Goal: Transaction & Acquisition: Book appointment/travel/reservation

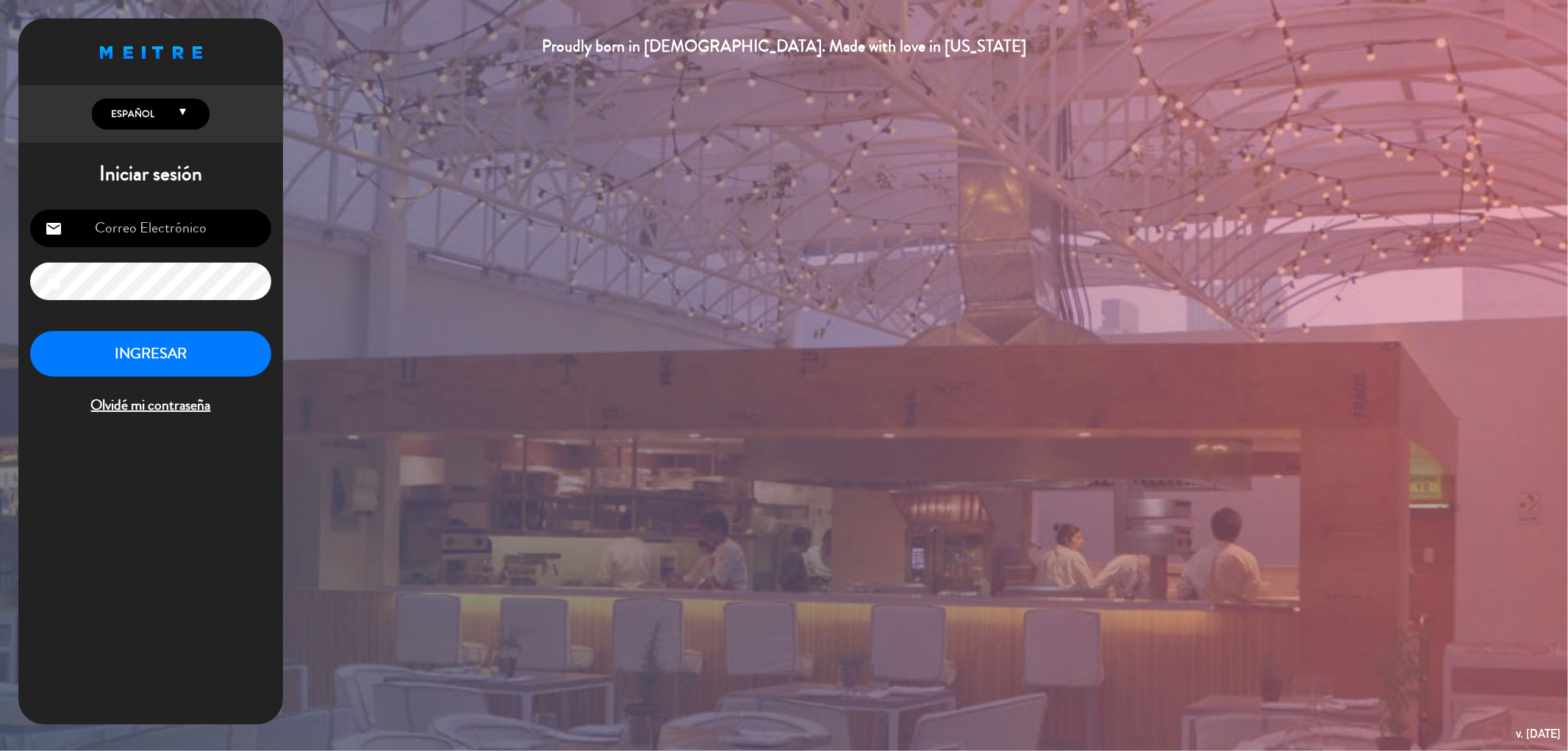
type input "[EMAIL_ADDRESS][DOMAIN_NAME]"
click at [169, 357] on button "INGRESAR" at bounding box center [151, 354] width 241 height 46
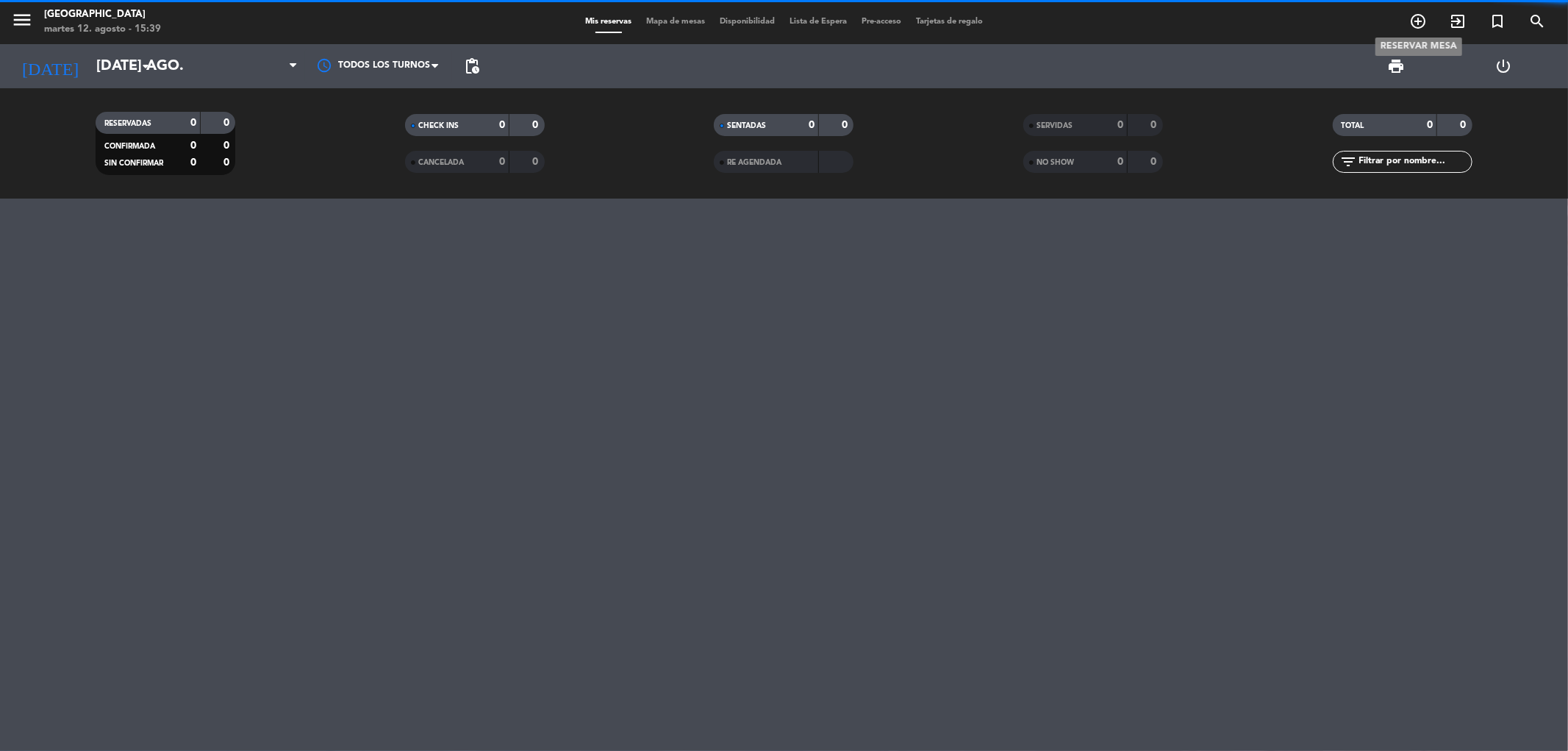
click at [1415, 16] on icon "add_circle_outline" at bounding box center [1418, 21] width 17 height 17
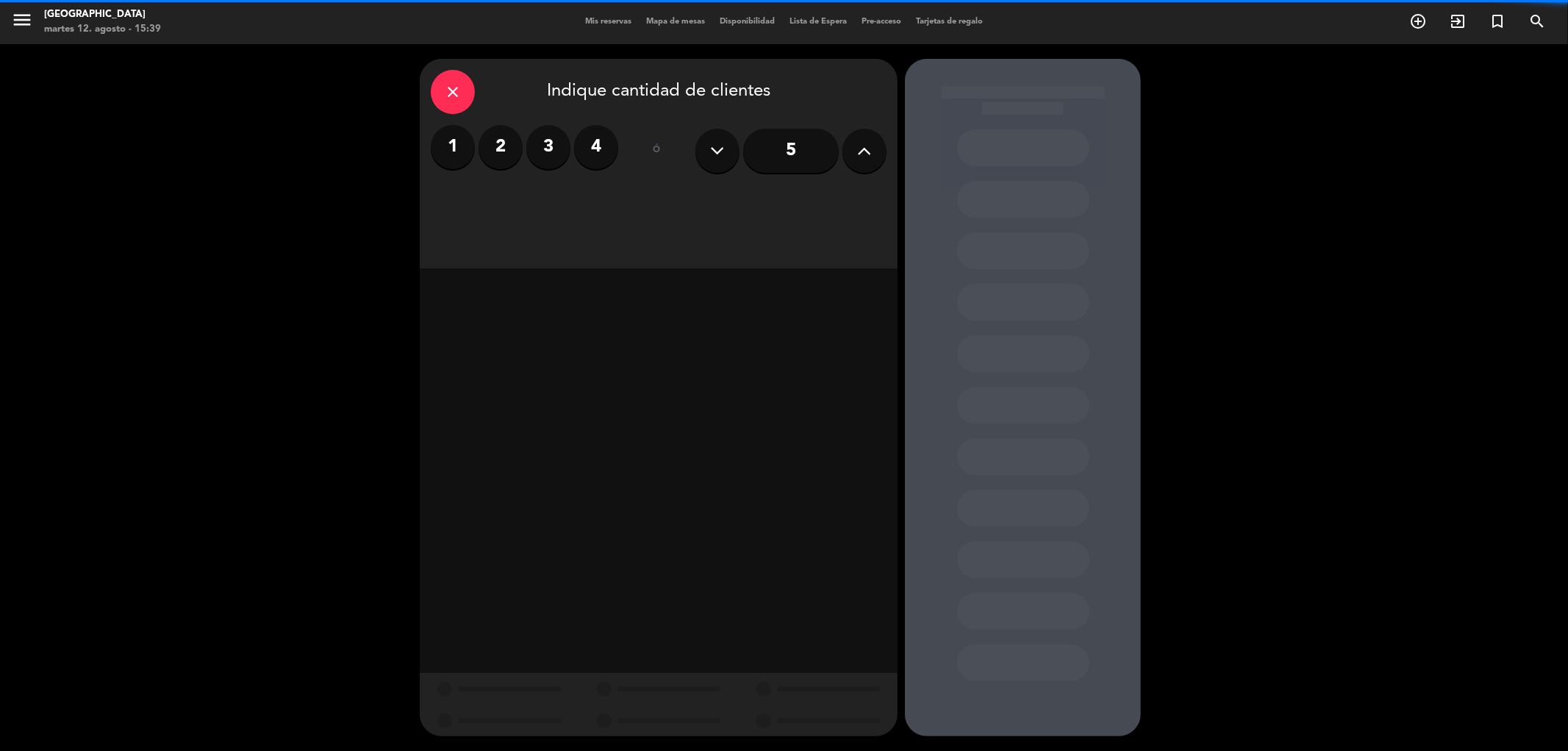
click at [851, 149] on button at bounding box center [864, 150] width 45 height 45
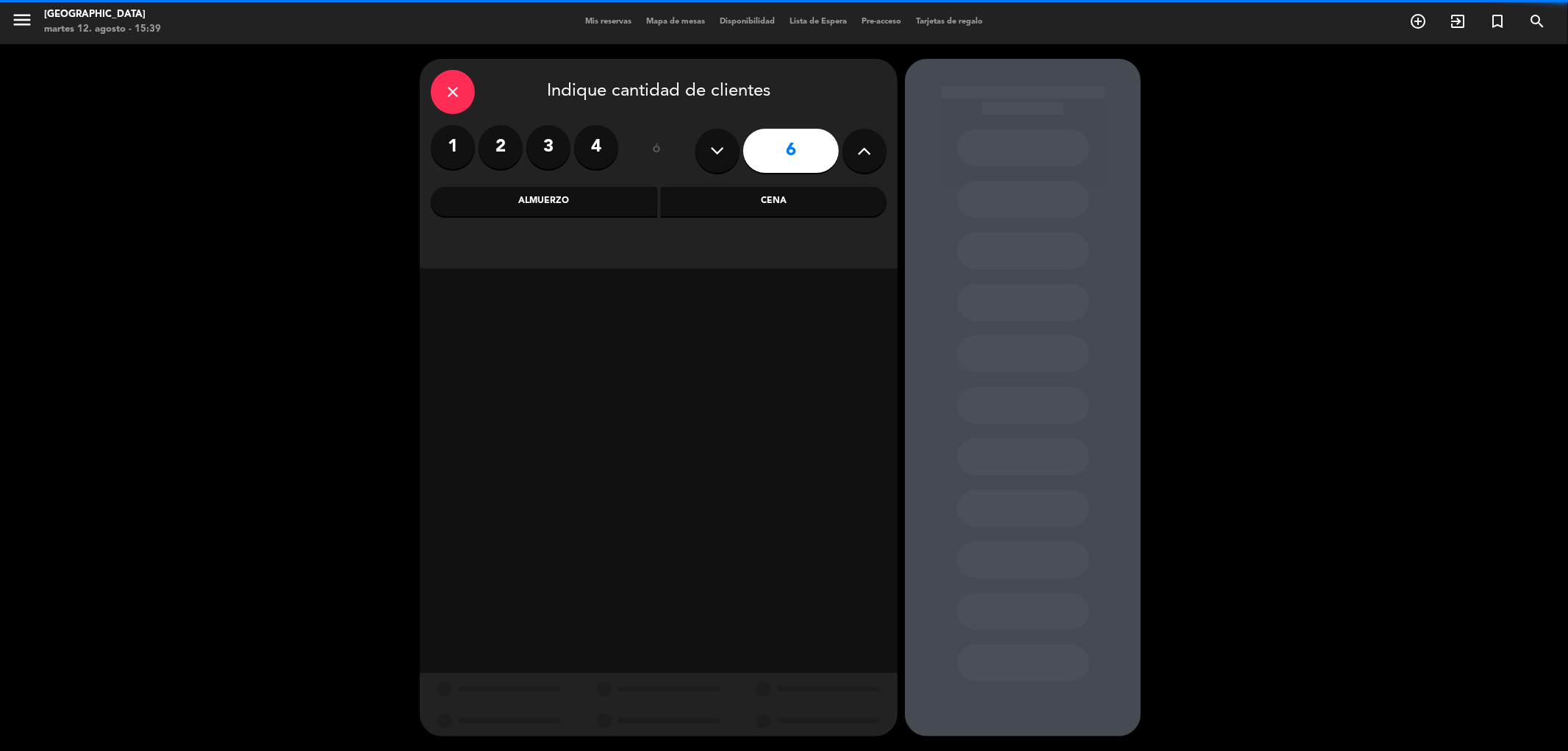
click at [851, 149] on button at bounding box center [864, 150] width 45 height 45
type input "8"
click at [769, 198] on div "Cena" at bounding box center [774, 202] width 226 height 30
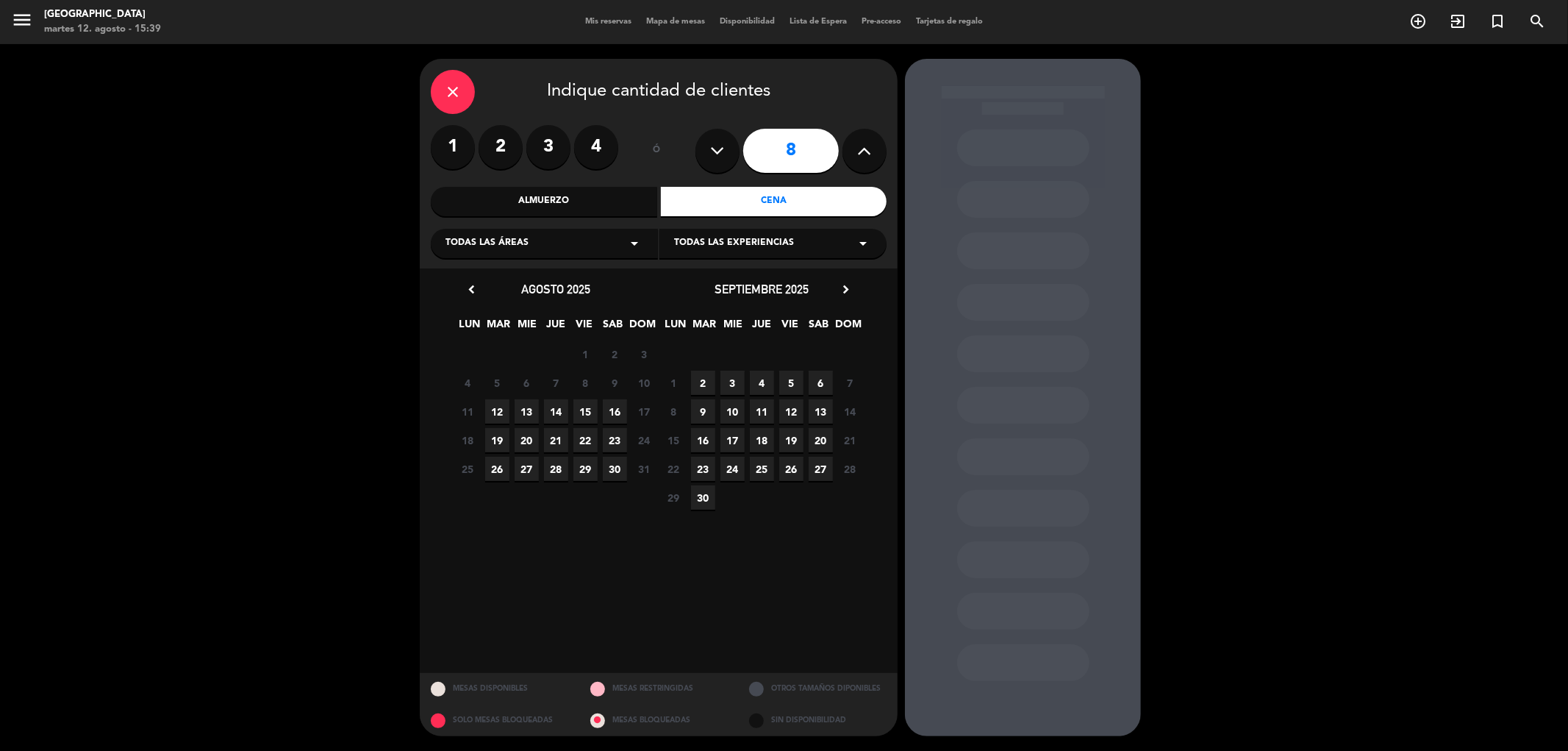
click at [554, 409] on span "14" at bounding box center [556, 411] width 24 height 24
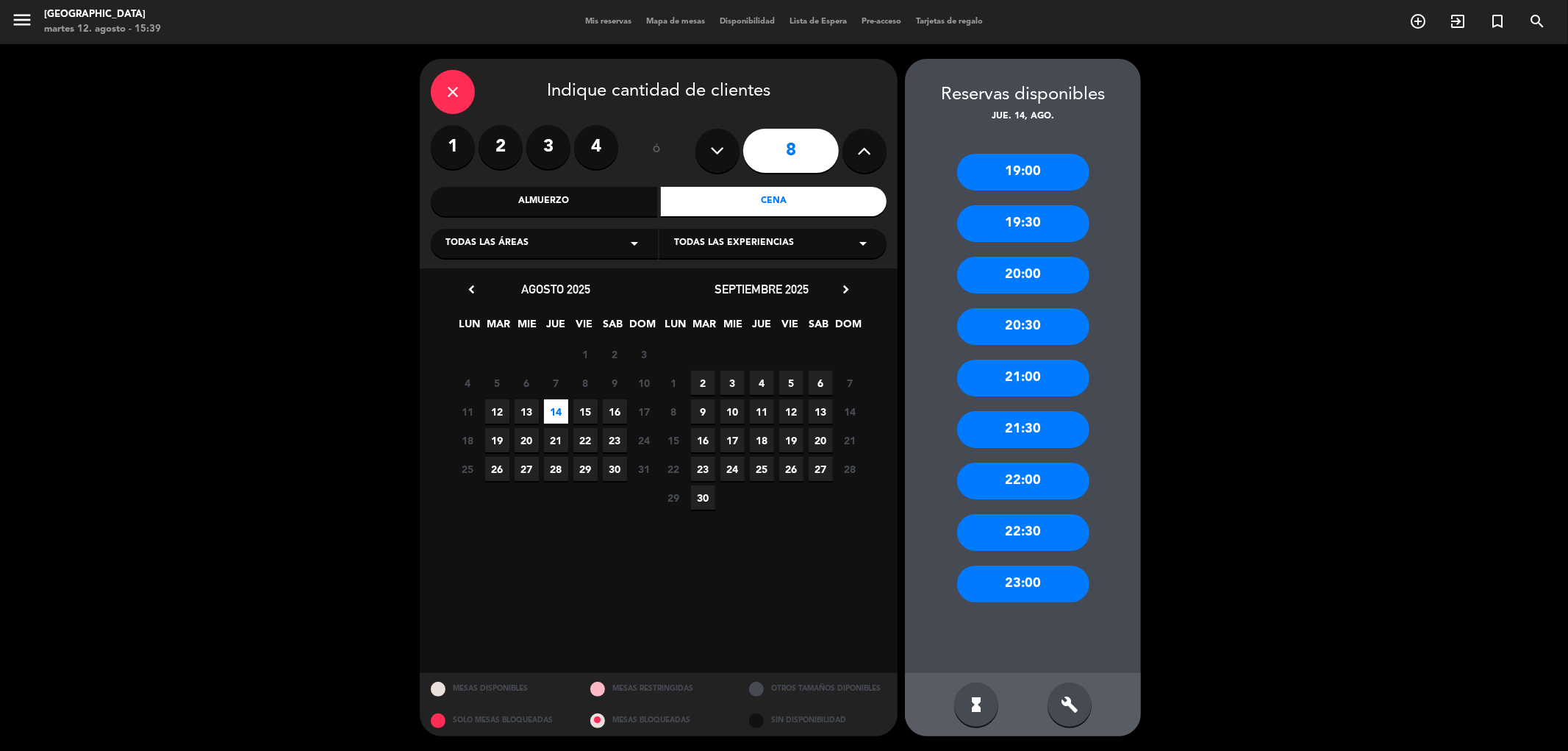
click at [1003, 328] on div "20:30" at bounding box center [1023, 327] width 133 height 37
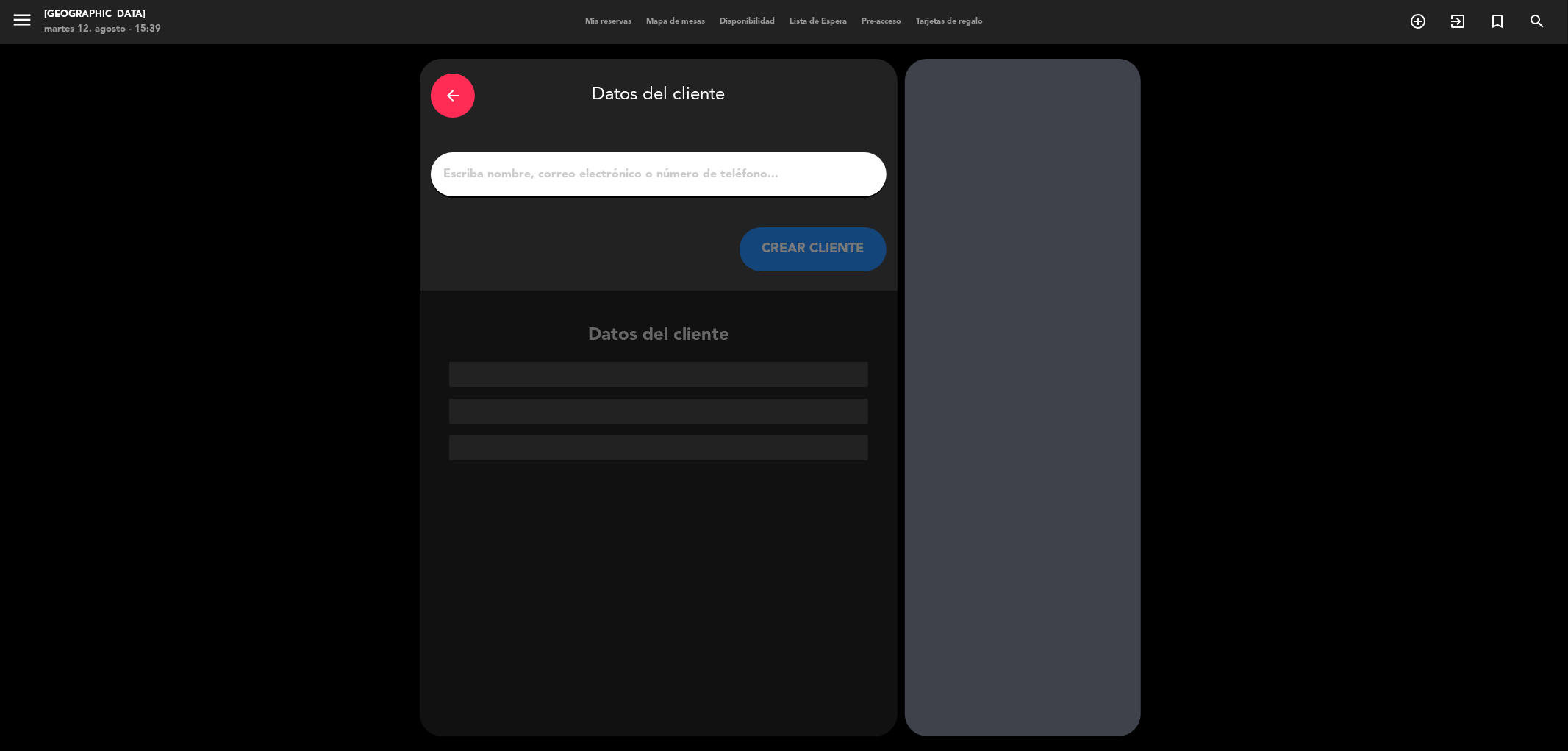
click at [670, 166] on input "1" at bounding box center [658, 175] width 434 height 21
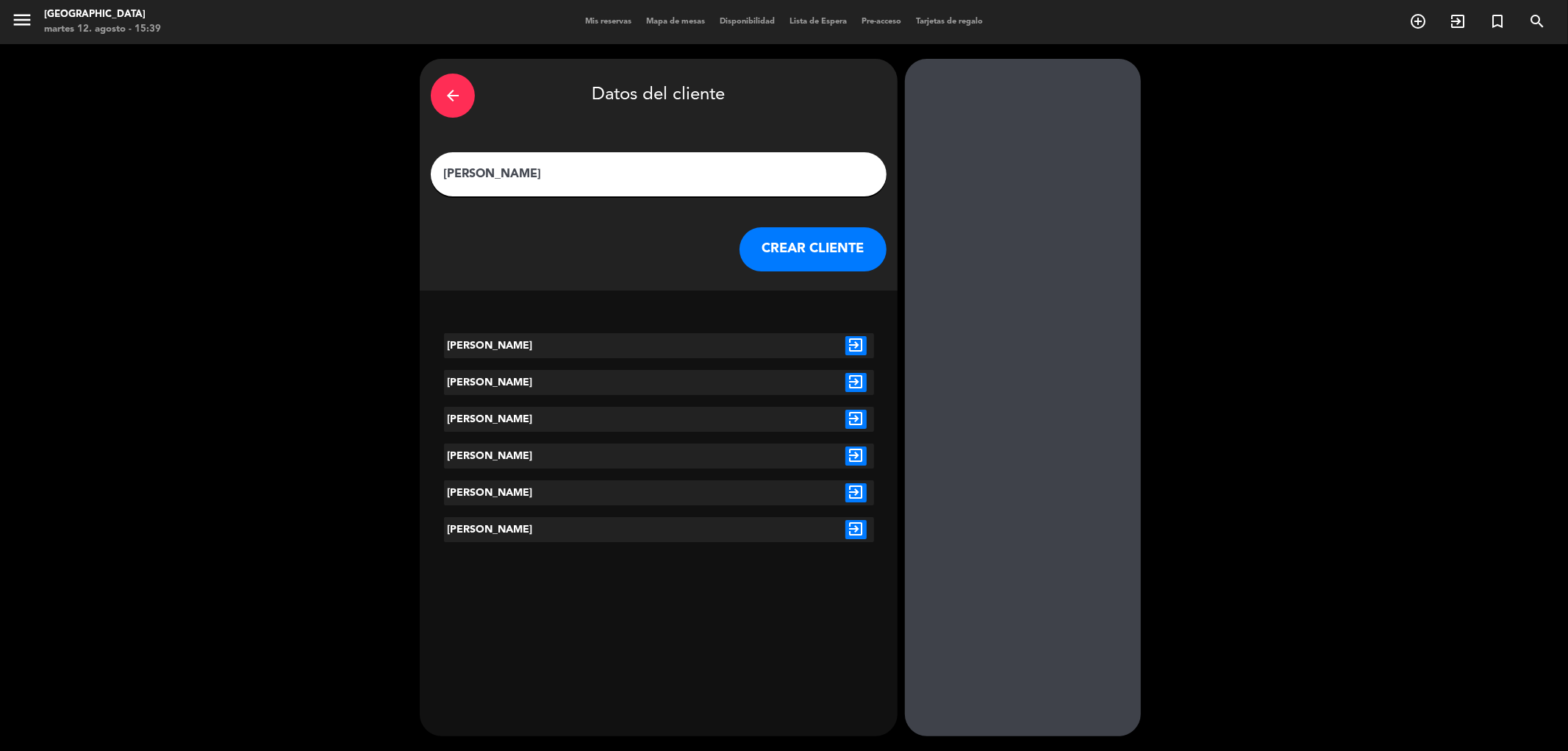
type input "[PERSON_NAME]"
click at [802, 249] on button "CREAR CLIENTE" at bounding box center [813, 249] width 147 height 45
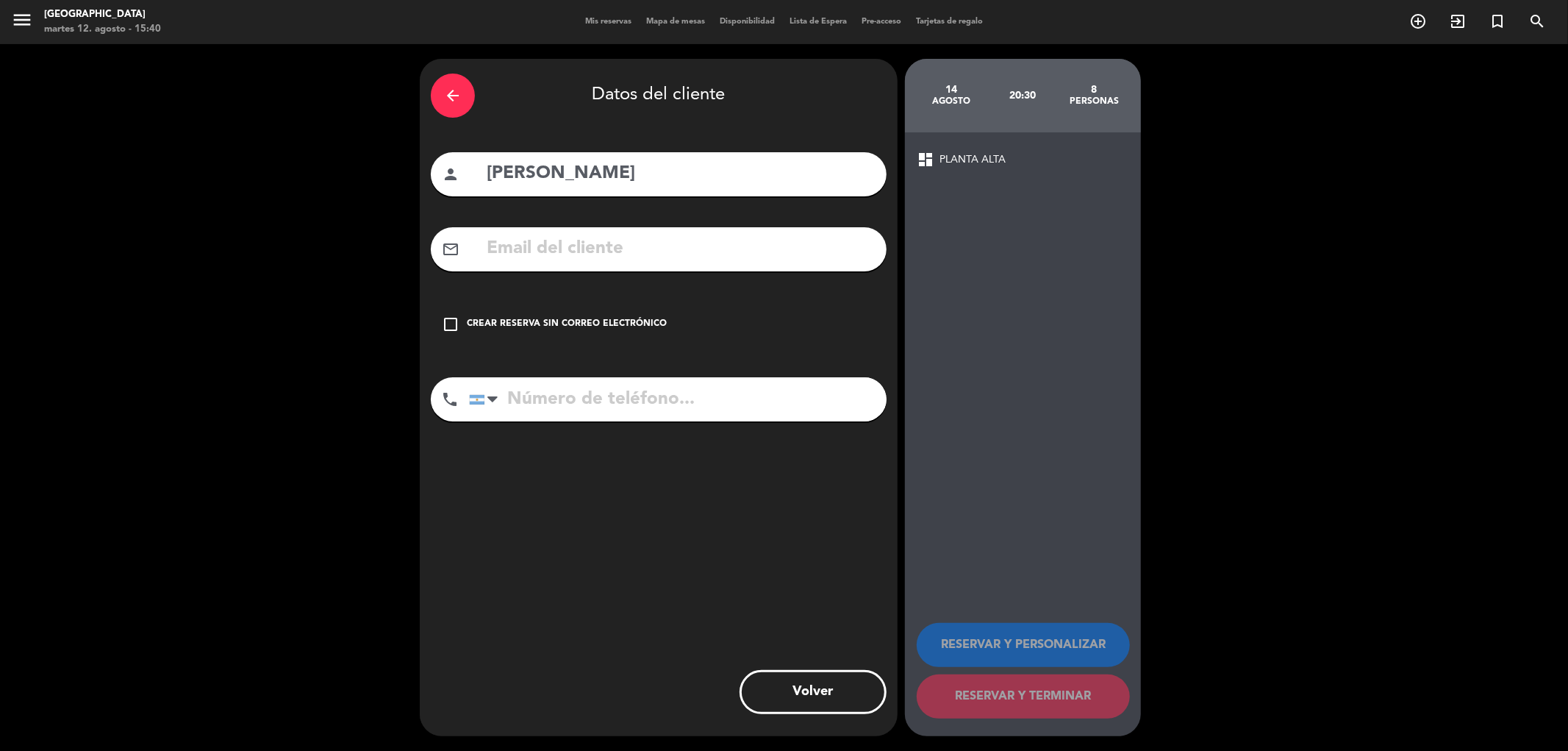
click at [460, 324] on div "check_box_outline_blank Crear reserva sin correo electrónico" at bounding box center [658, 324] width 456 height 45
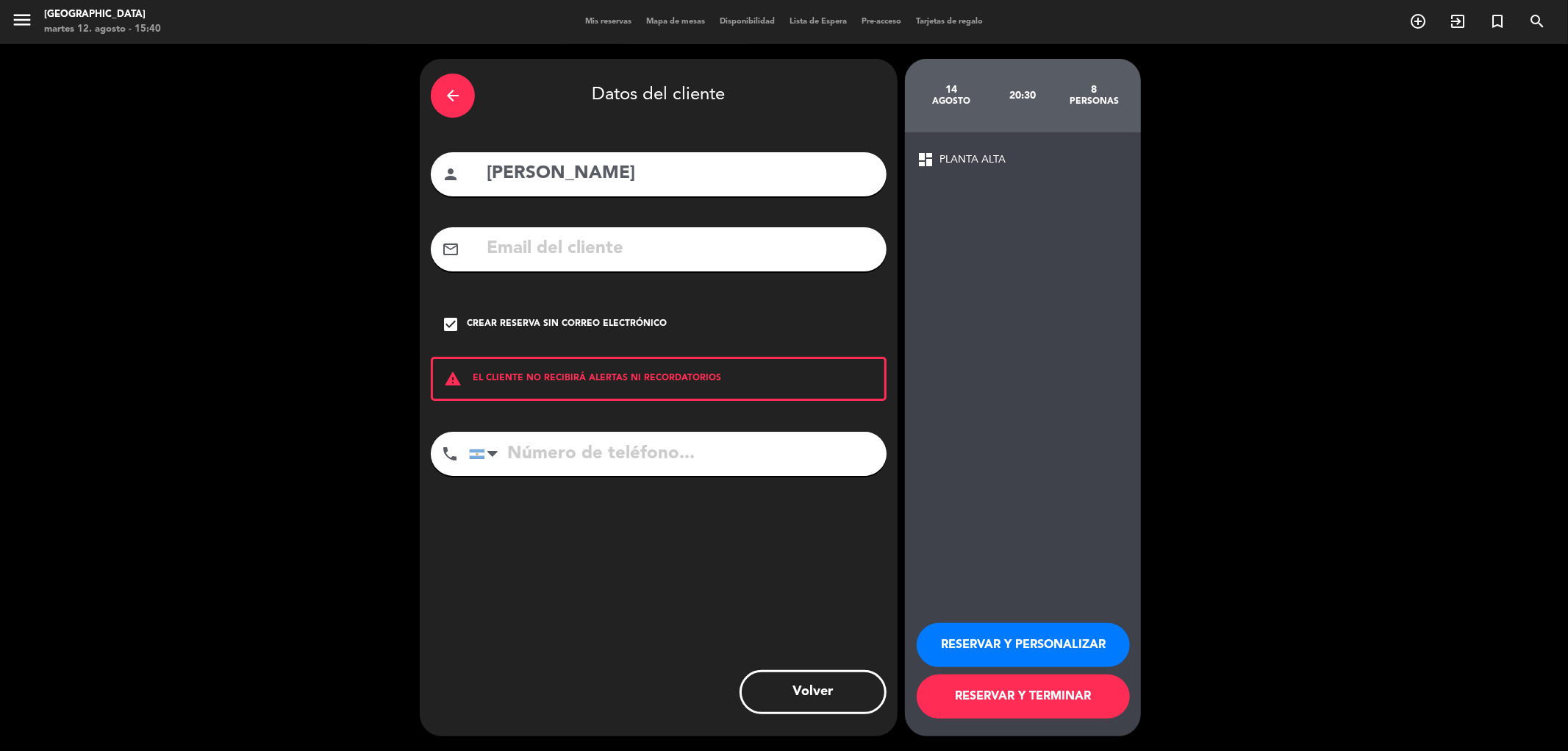
click at [547, 452] on input "tel" at bounding box center [677, 453] width 417 height 45
type input "1130655767"
click at [1035, 708] on button "RESERVAR Y TERMINAR" at bounding box center [1023, 696] width 213 height 45
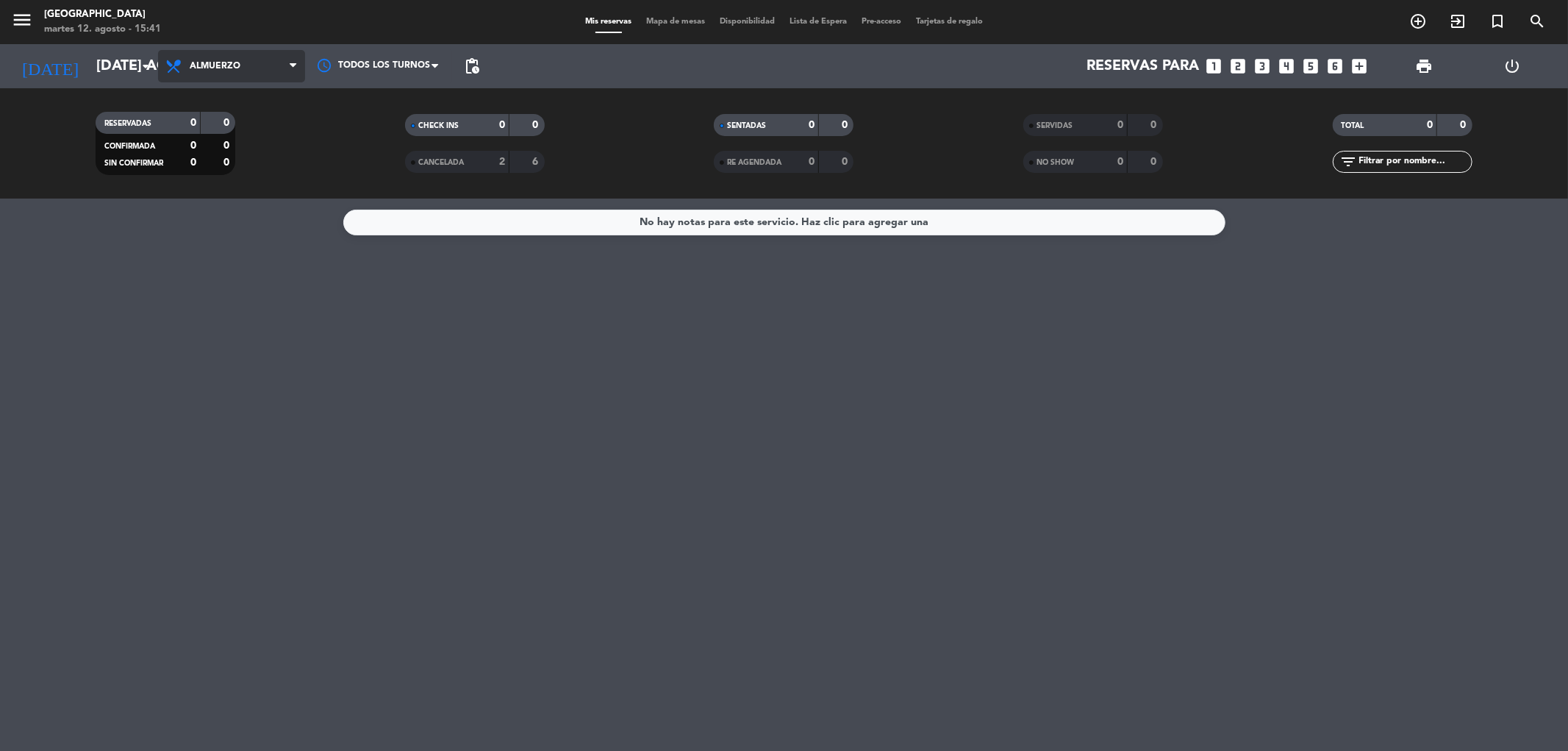
click at [160, 69] on span "Almuerzo" at bounding box center [231, 65] width 147 height 32
click at [148, 72] on icon "arrow_drop_down" at bounding box center [146, 66] width 17 height 17
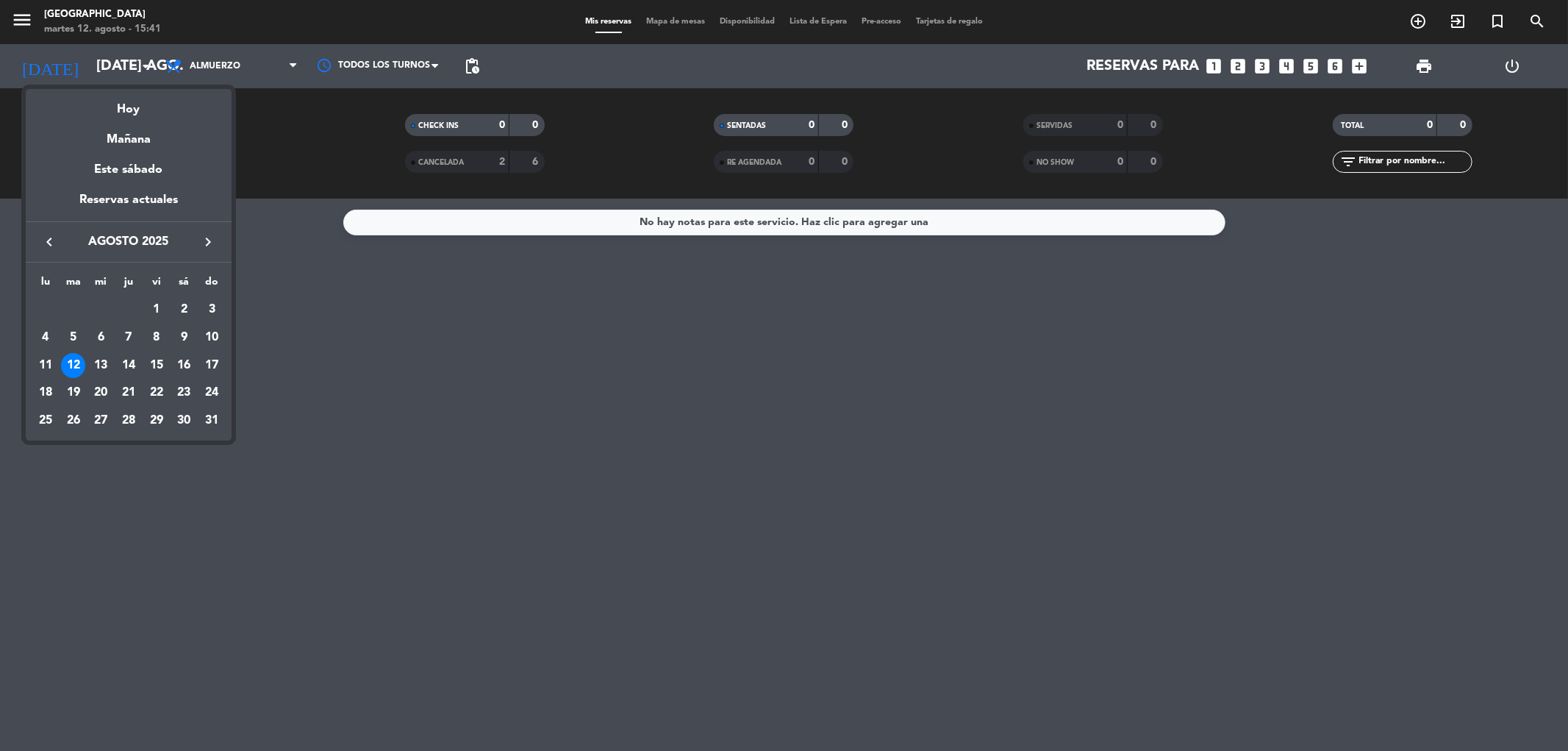
click at [134, 364] on div "14" at bounding box center [128, 365] width 25 height 25
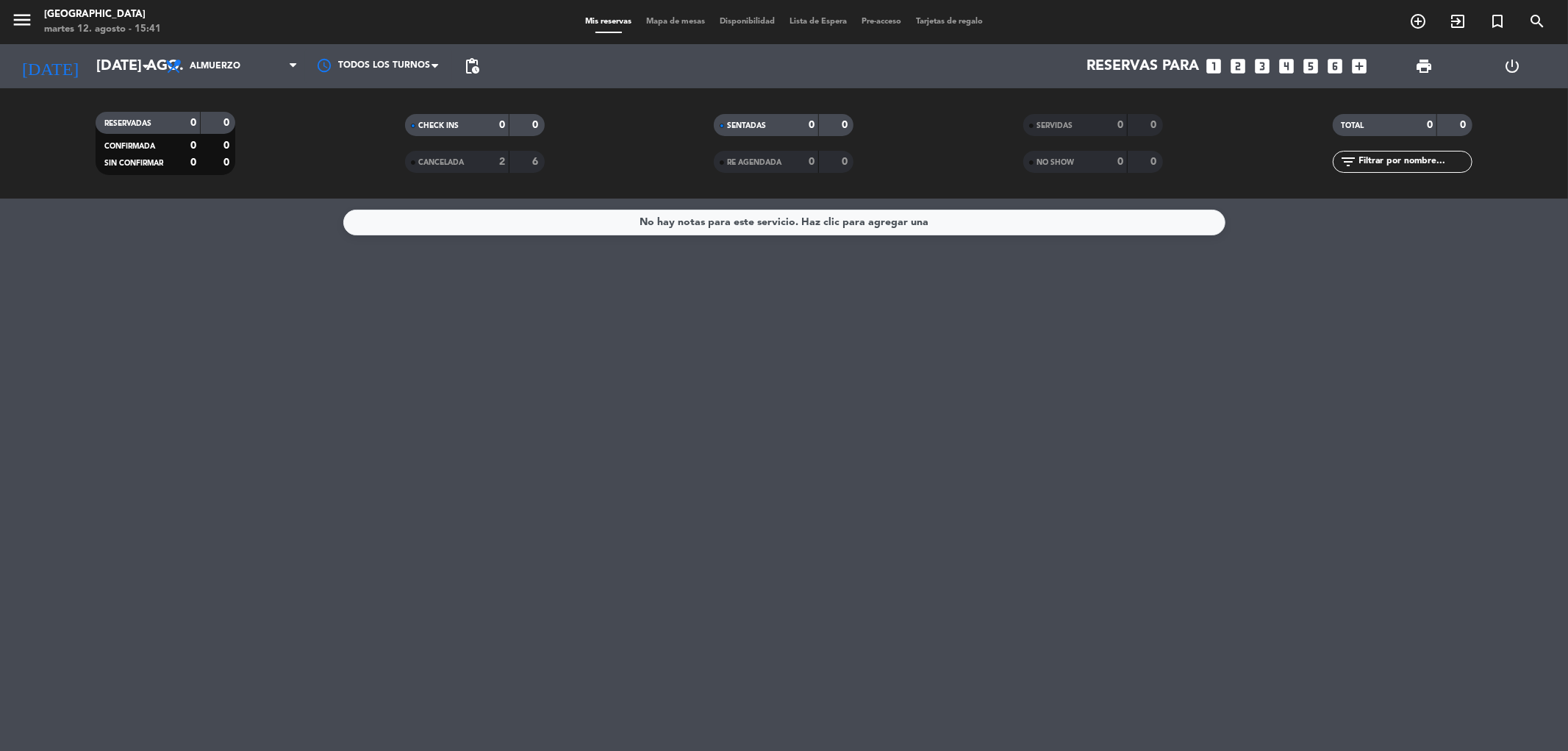
type input "jue. 14 ago."
click at [258, 65] on span "Almuerzo" at bounding box center [231, 65] width 147 height 32
click at [244, 73] on span "Almuerzo" at bounding box center [231, 65] width 147 height 32
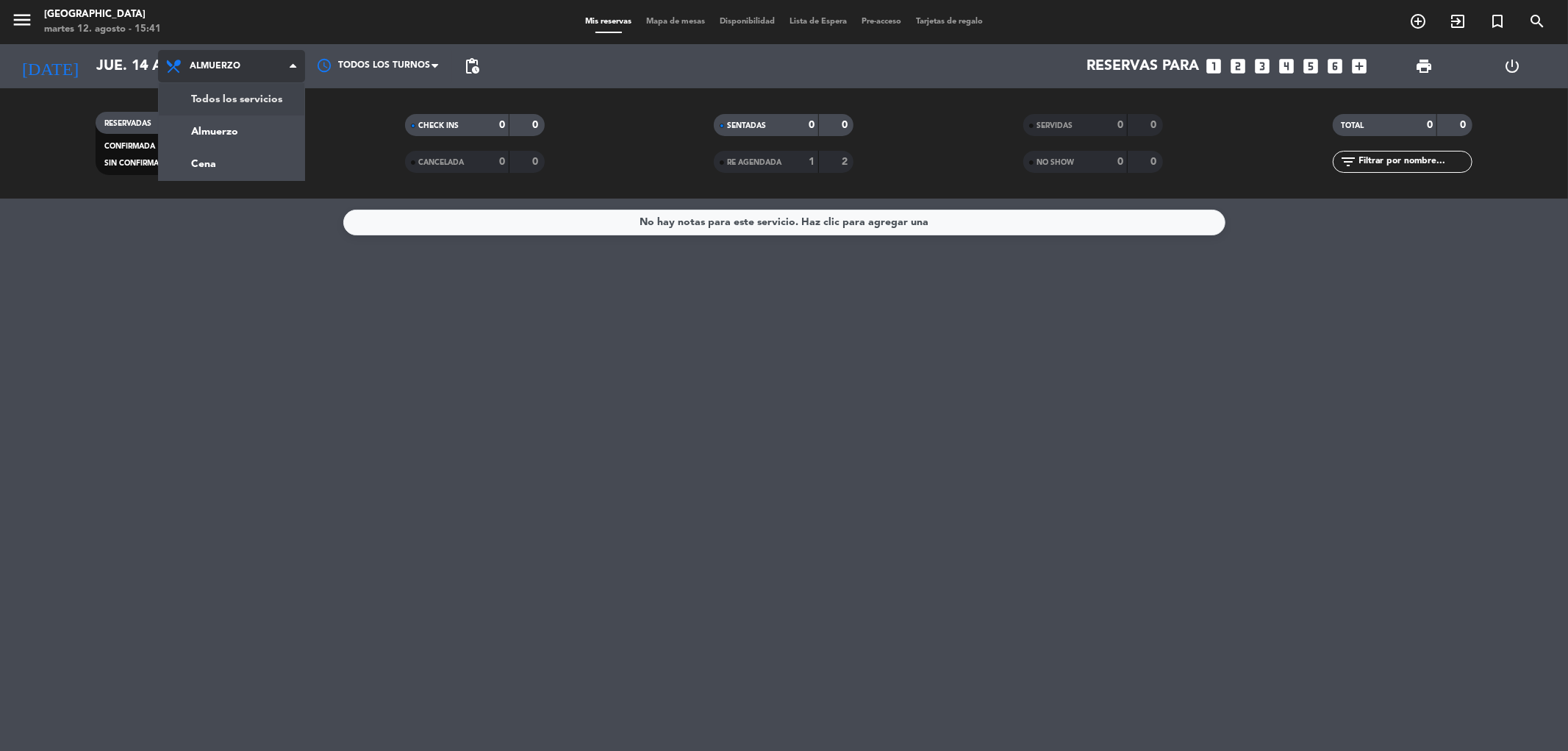
click at [244, 93] on div "menu Oviedo martes 12. agosto - 15:41 Mis reservas Mapa de mesas Disponibilidad…" at bounding box center [784, 99] width 1568 height 198
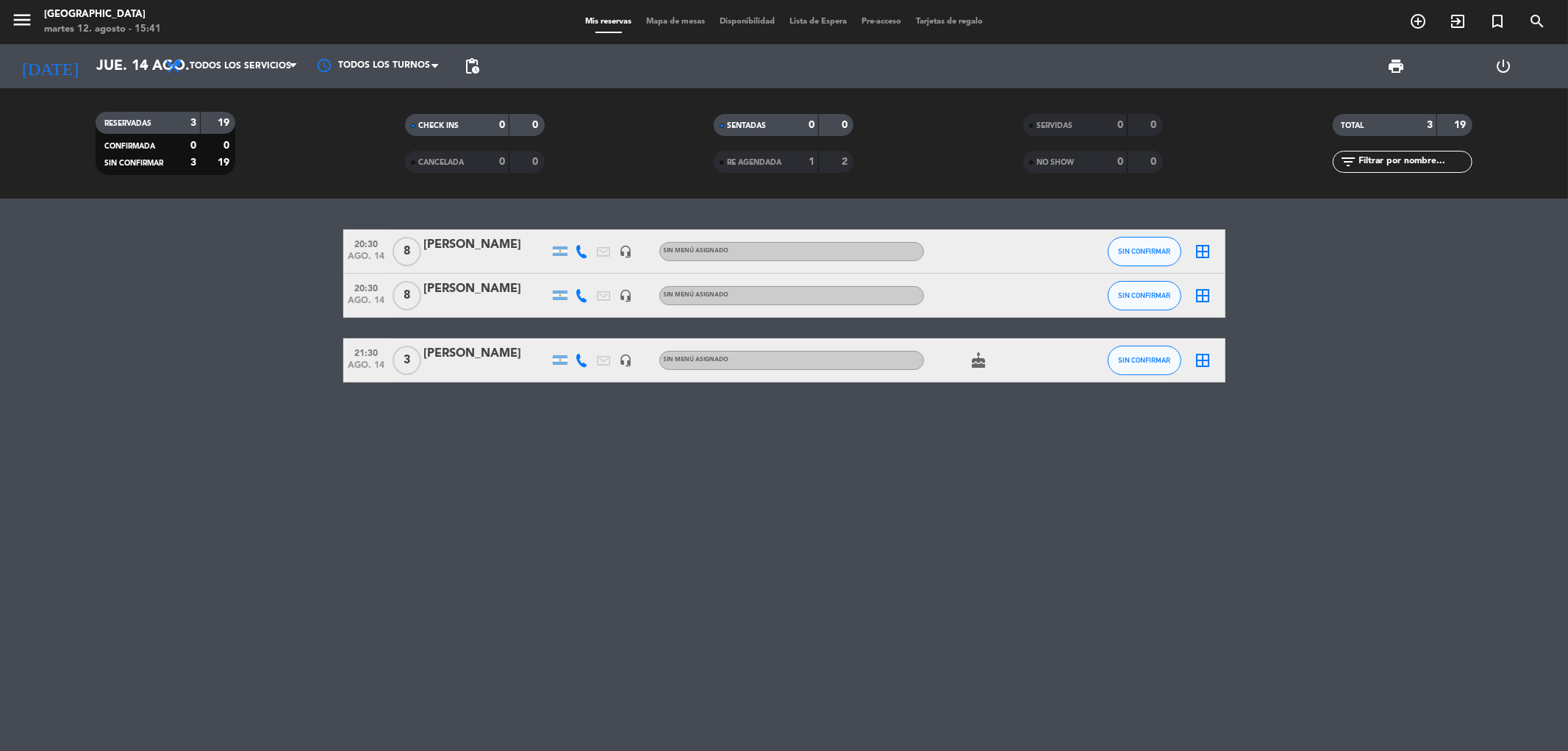
click at [509, 281] on div "[PERSON_NAME]" at bounding box center [486, 289] width 125 height 19
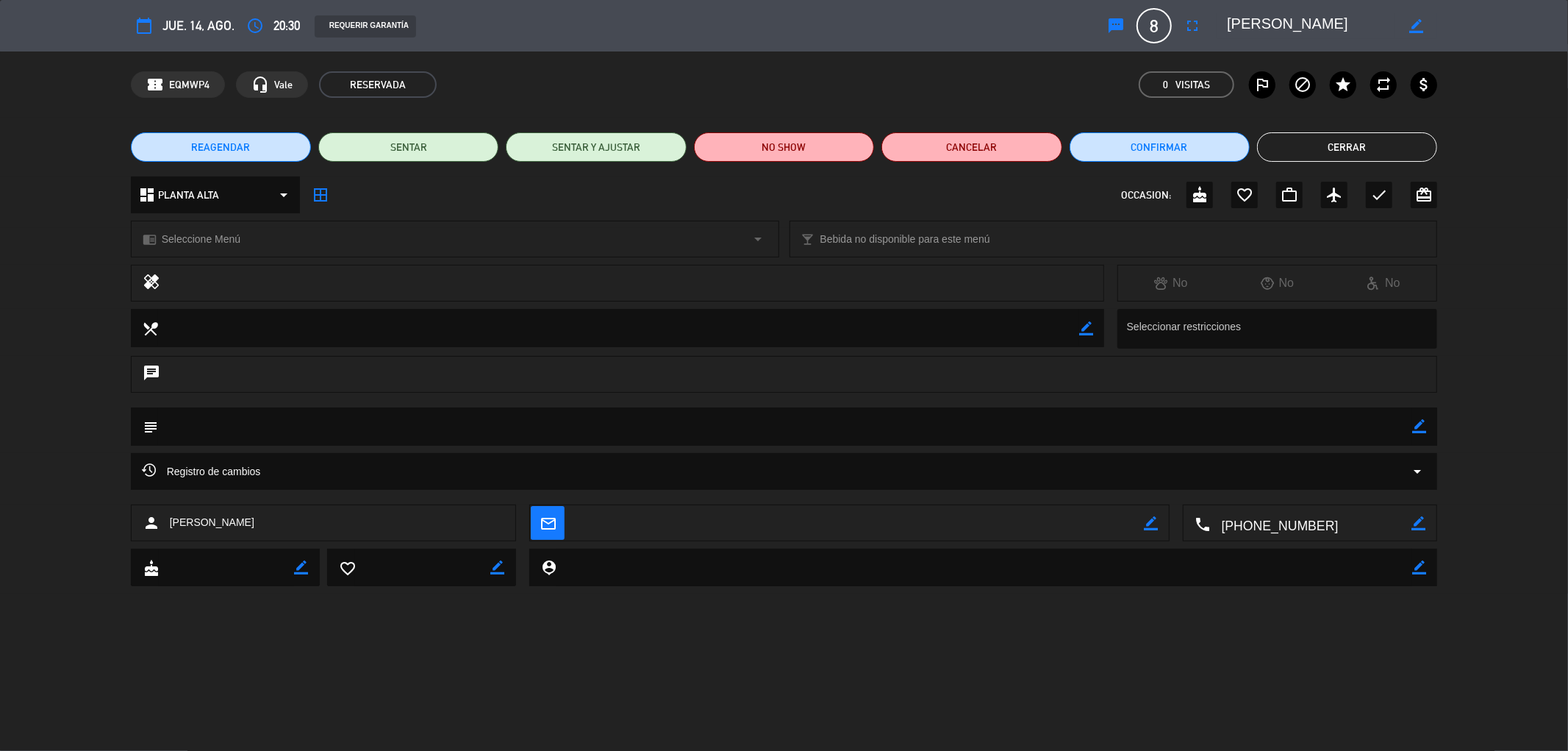
click at [1415, 428] on icon "border_color" at bounding box center [1419, 426] width 14 height 14
click at [310, 421] on textarea at bounding box center [785, 425] width 1255 height 38
type textarea "a confirmar si quiere salon privado o atras"
click at [1420, 434] on div at bounding box center [1419, 426] width 14 height 38
click at [1420, 430] on icon at bounding box center [1419, 426] width 14 height 14
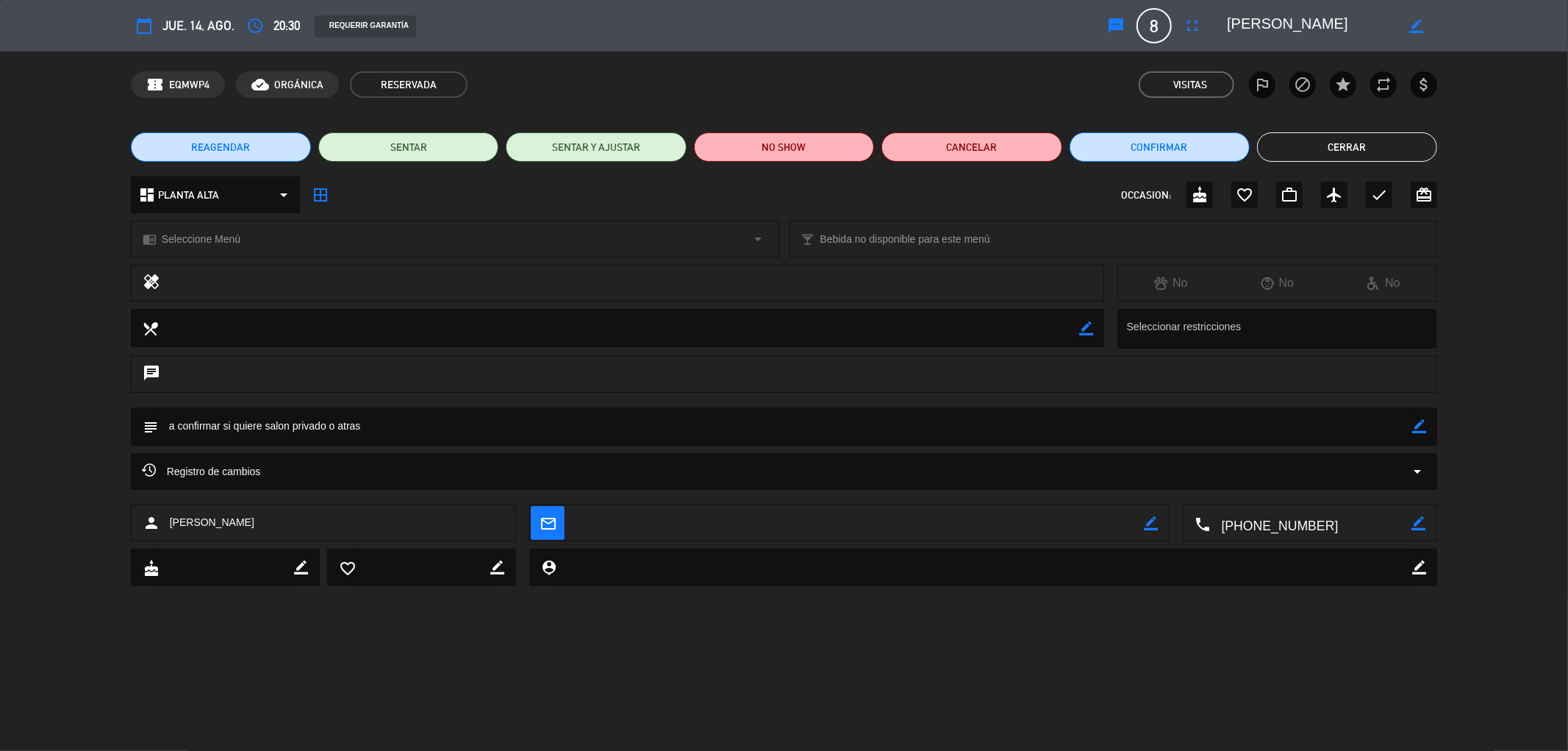
click at [1346, 146] on button "Cerrar" at bounding box center [1347, 148] width 180 height 30
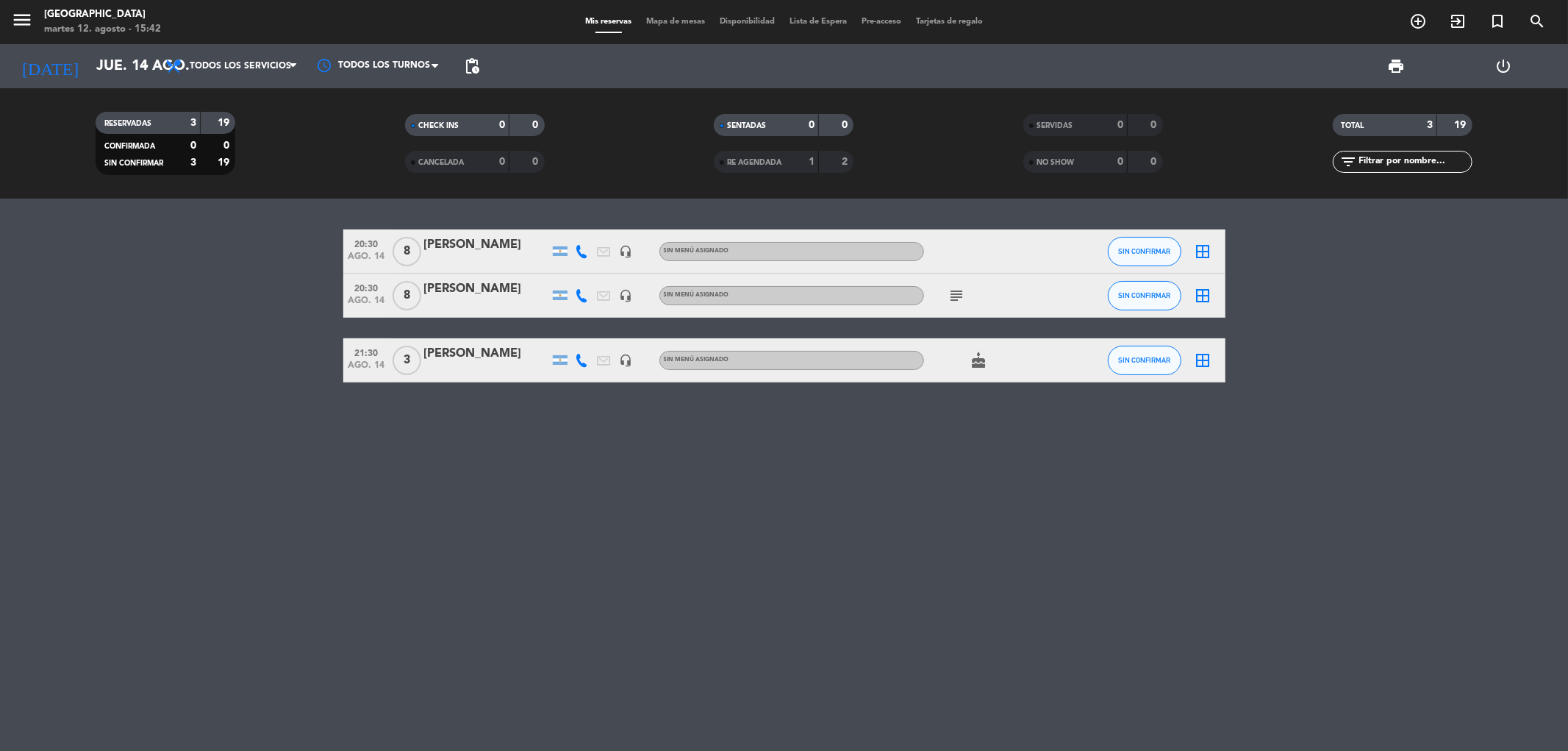
click at [958, 297] on icon "subject" at bounding box center [957, 295] width 17 height 17
click at [1026, 472] on div "20:30 ago. 14 8 [PERSON_NAME] headset_mic Sin menú asignado SIN CONFIRMAR borde…" at bounding box center [784, 474] width 1568 height 552
click at [120, 67] on input "jue. 14 ago." at bounding box center [182, 65] width 187 height 32
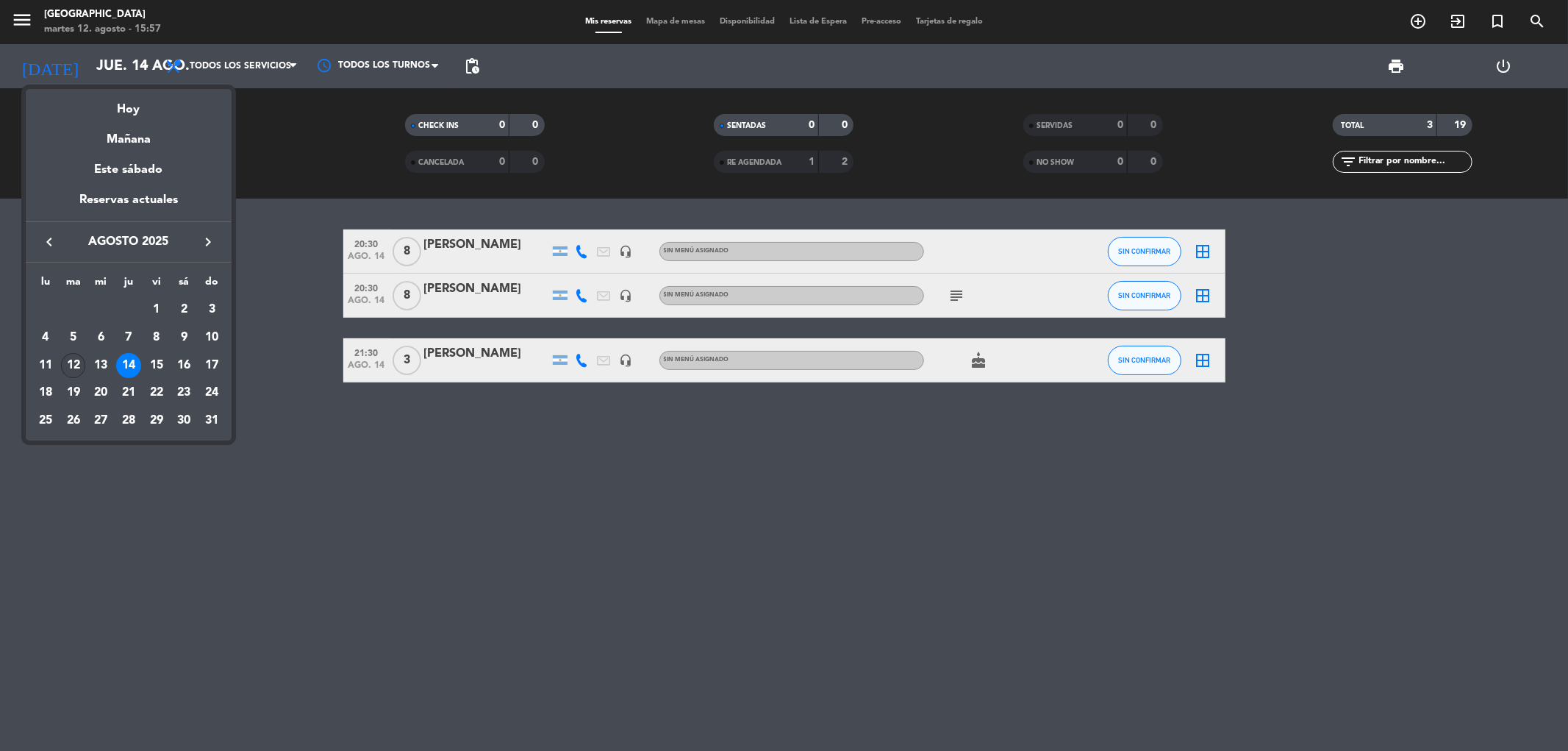
click at [68, 362] on div "12" at bounding box center [73, 365] width 25 height 25
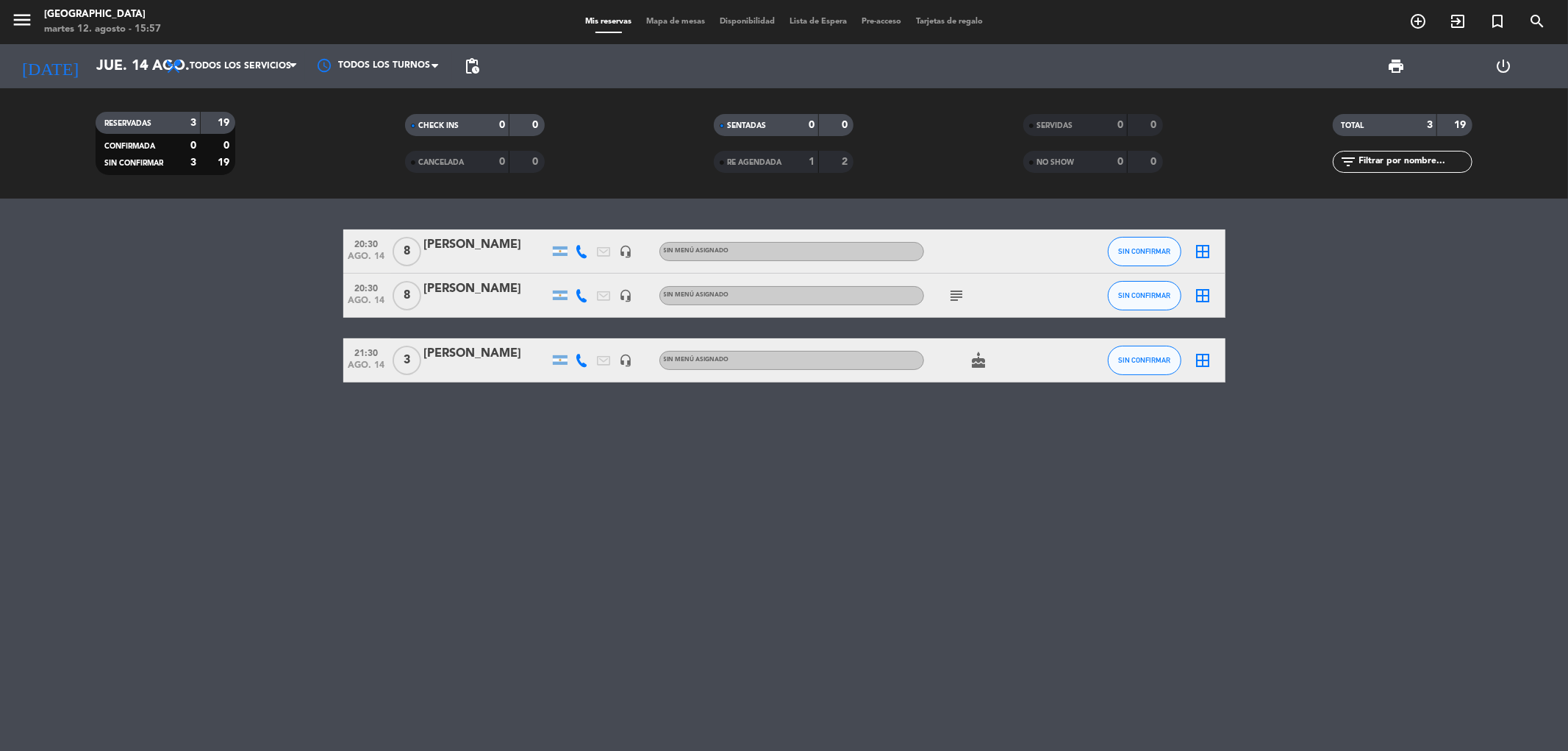
type input "[DATE] ago."
